Goal: Download file/media

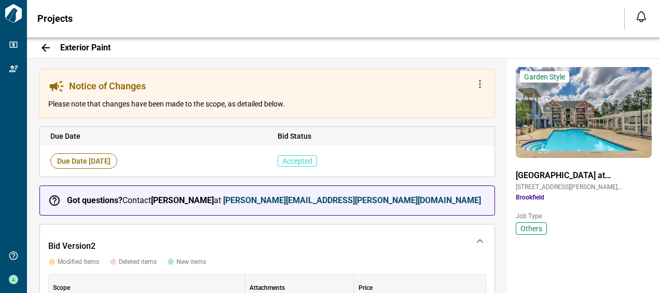
scroll to position [662, 0]
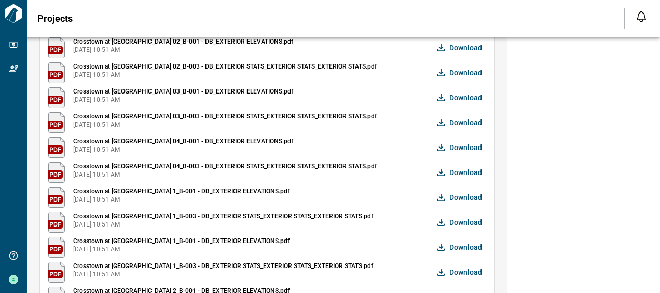
click at [456, 192] on span "Download" at bounding box center [465, 197] width 33 height 10
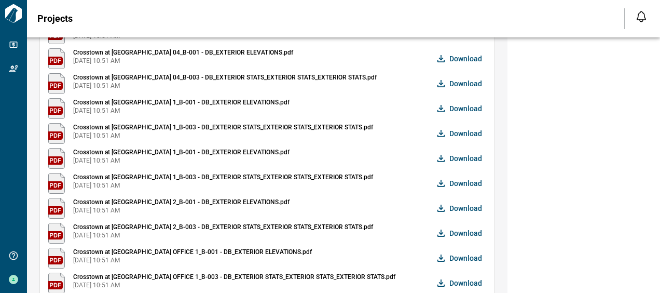
scroll to position [818, 0]
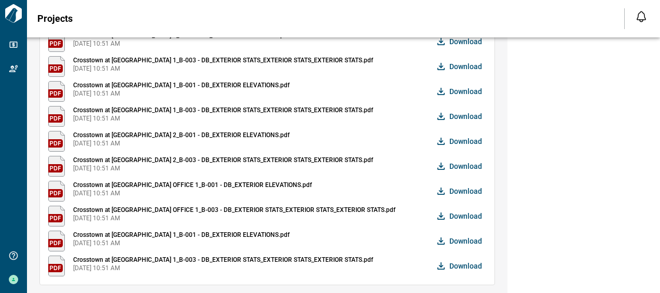
click at [460, 264] on span "Download" at bounding box center [465, 266] width 33 height 10
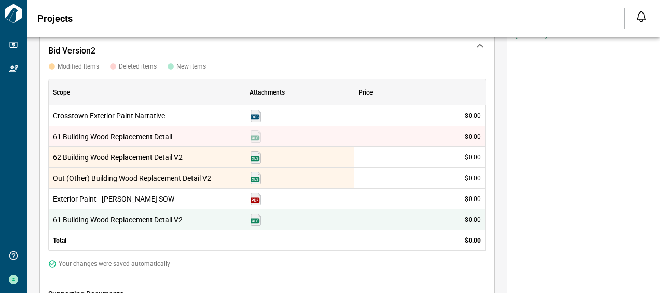
scroll to position [91, 0]
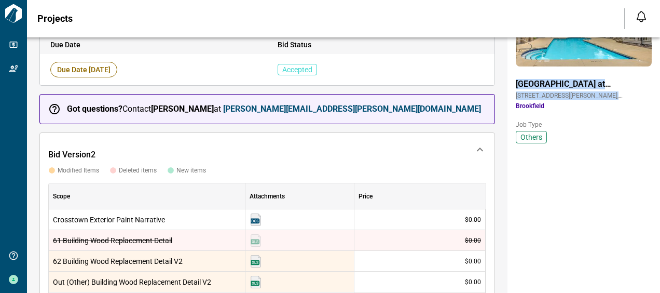
drag, startPoint x: 650, startPoint y: 91, endPoint x: 510, endPoint y: 78, distance: 140.3
drag, startPoint x: 510, startPoint y: 78, endPoint x: 535, endPoint y: 83, distance: 24.9
copy div "[GEOGRAPHIC_DATA] at [GEOGRAPHIC_DATA] [STREET_ADDRESS][PERSON_NAME]"
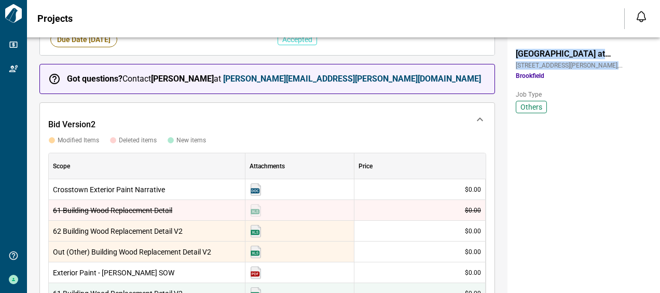
scroll to position [143, 0]
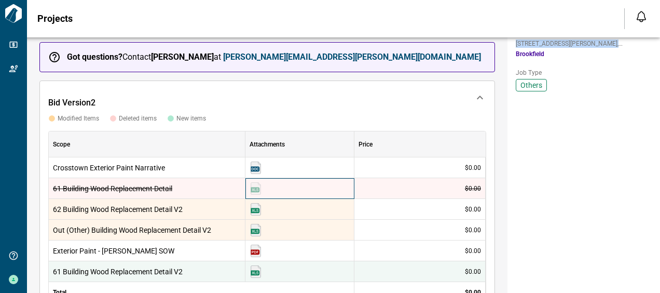
click at [252, 184] on img at bounding box center [256, 188] width 12 height 12
